Goal: Find specific page/section: Find specific page/section

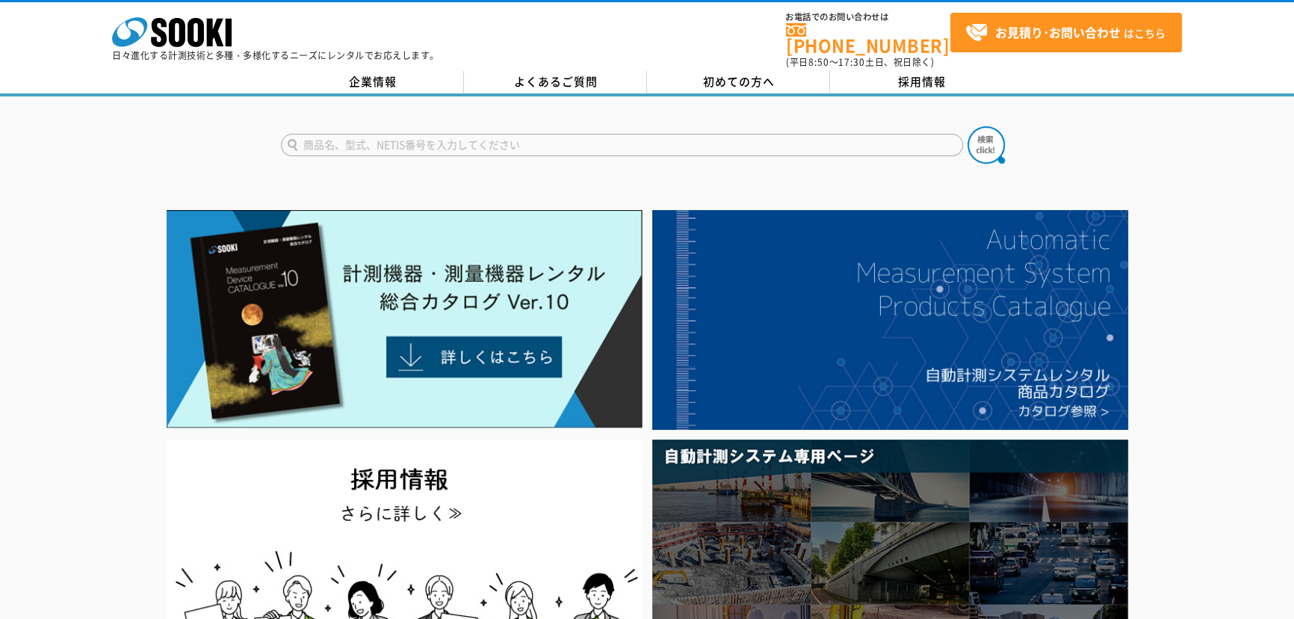
click at [399, 134] on input "text" at bounding box center [622, 145] width 682 height 22
type input "HM41X"
click at [968, 126] on button at bounding box center [986, 144] width 37 height 37
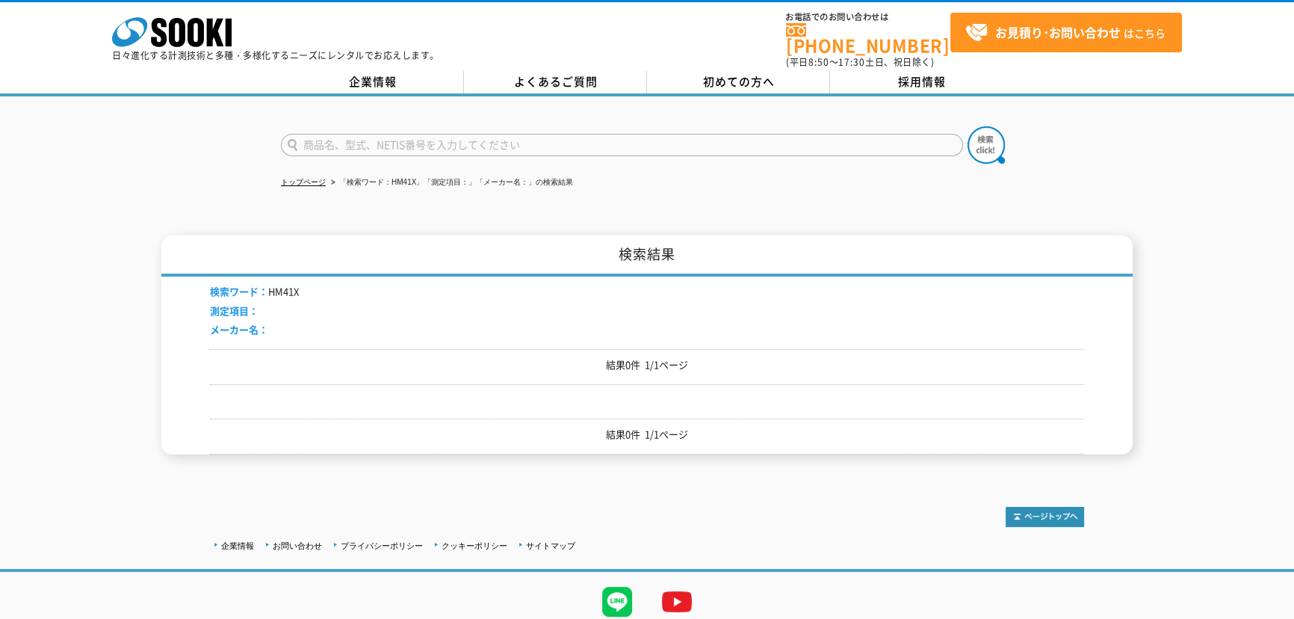
click at [354, 134] on input "text" at bounding box center [622, 145] width 682 height 22
type input "41X"
click at [968, 126] on button at bounding box center [986, 144] width 37 height 37
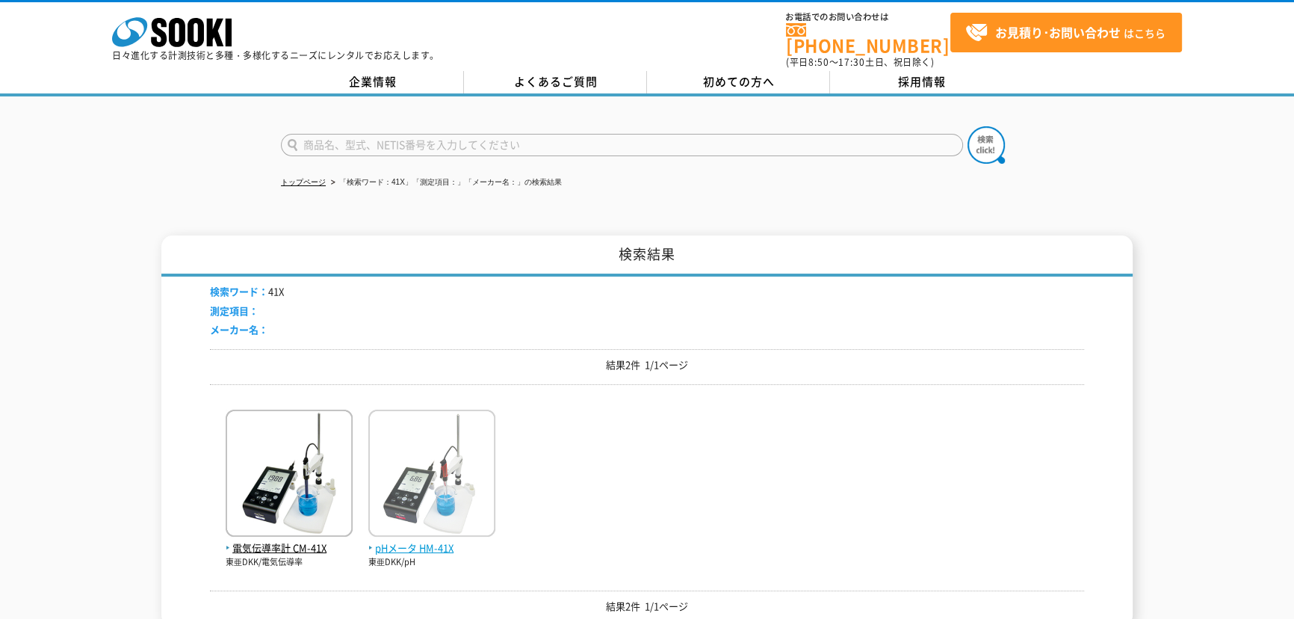
click at [436, 540] on span "pHメータ HM-41X" at bounding box center [431, 548] width 127 height 16
click at [435, 540] on span "pHメータ HM-41X" at bounding box center [431, 548] width 127 height 16
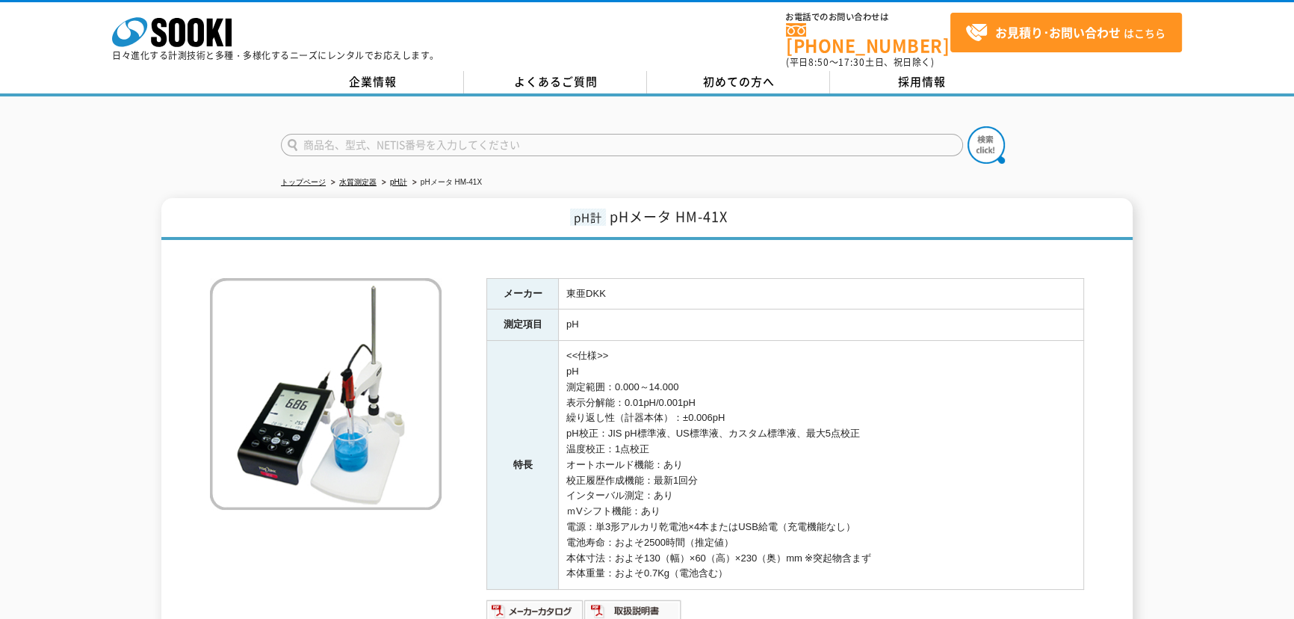
scroll to position [203, 0]
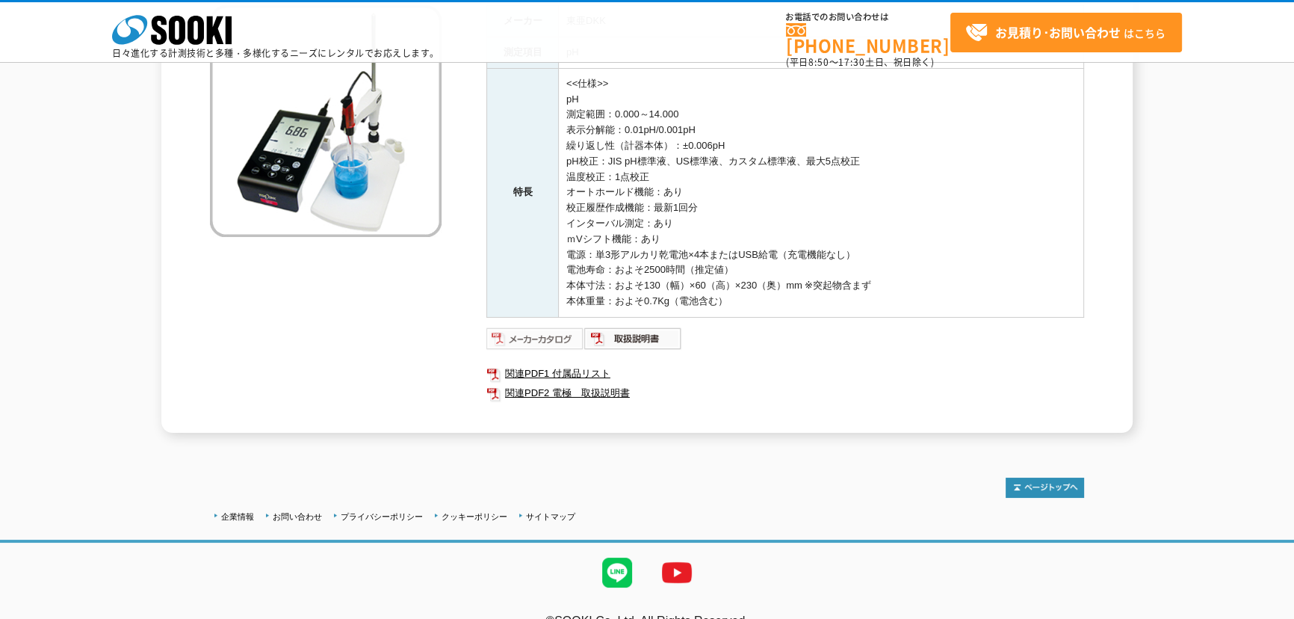
click at [542, 335] on img at bounding box center [535, 339] width 98 height 24
click at [663, 331] on img at bounding box center [633, 339] width 98 height 24
click at [579, 368] on link "関連PDF1 付属品リスト" at bounding box center [785, 373] width 598 height 19
